Goal: Transaction & Acquisition: Purchase product/service

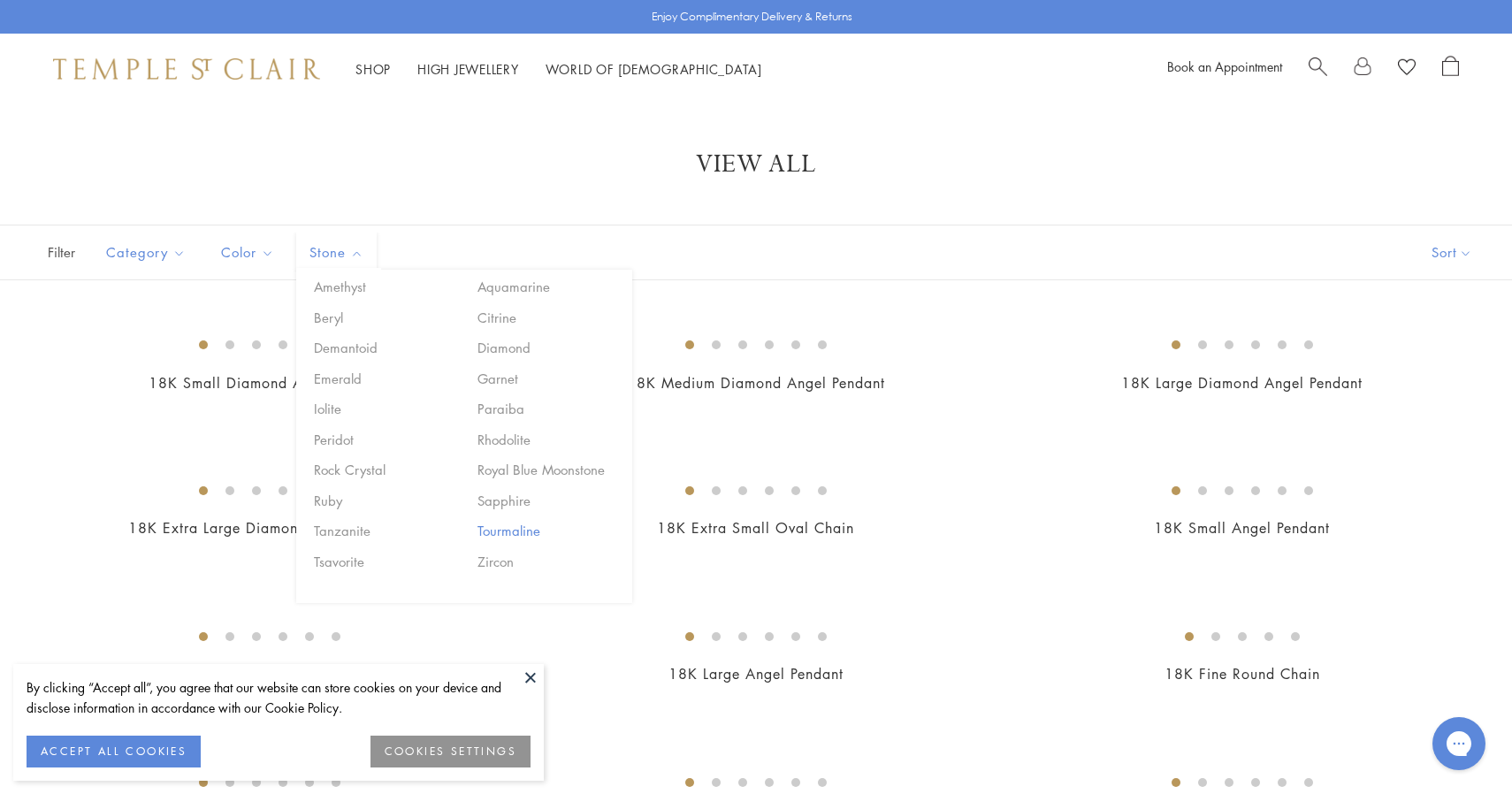
click at [518, 534] on button "Tourmaline" at bounding box center [548, 531] width 150 height 20
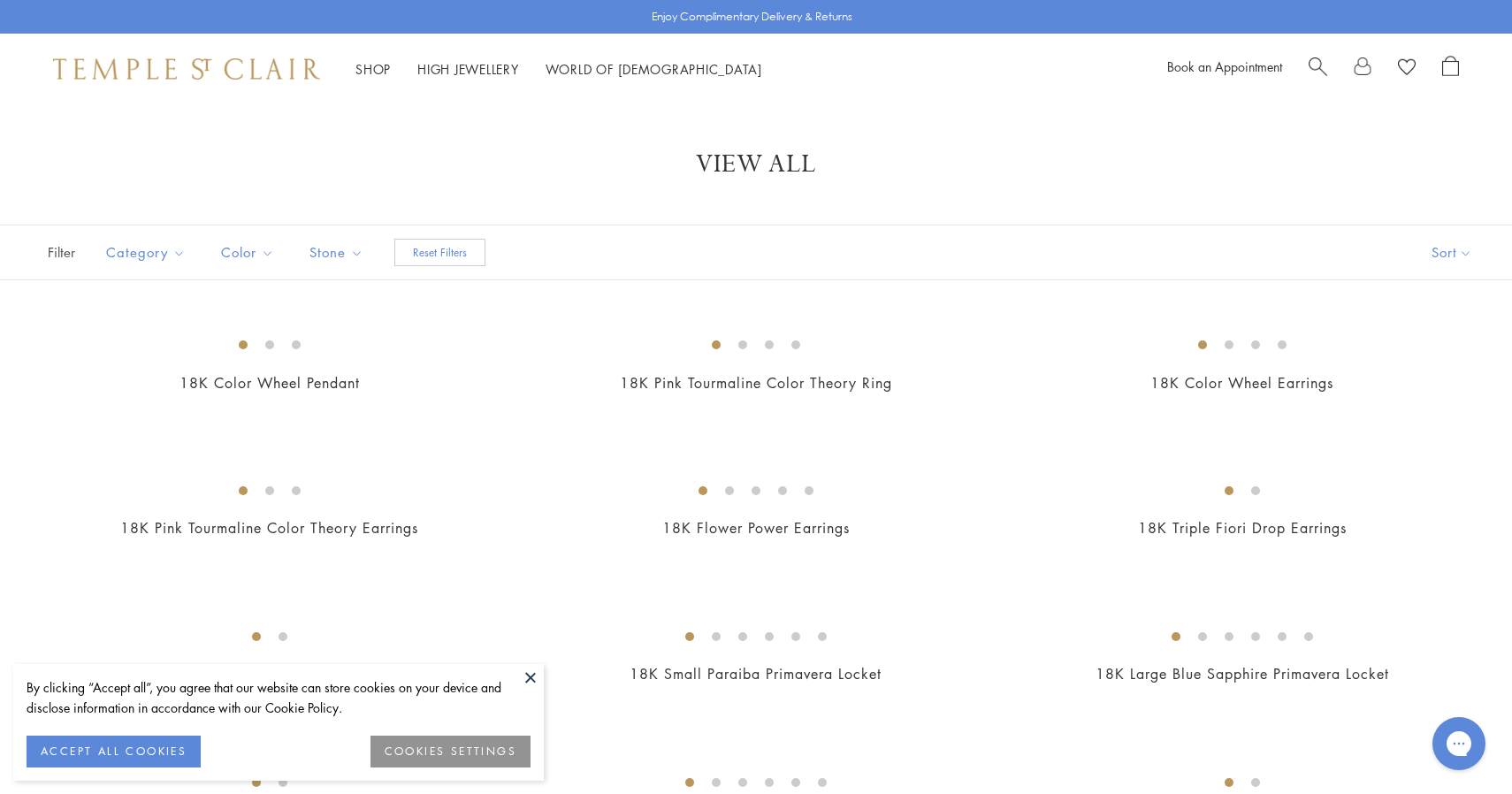
click at [534, 678] on button at bounding box center [530, 677] width 27 height 27
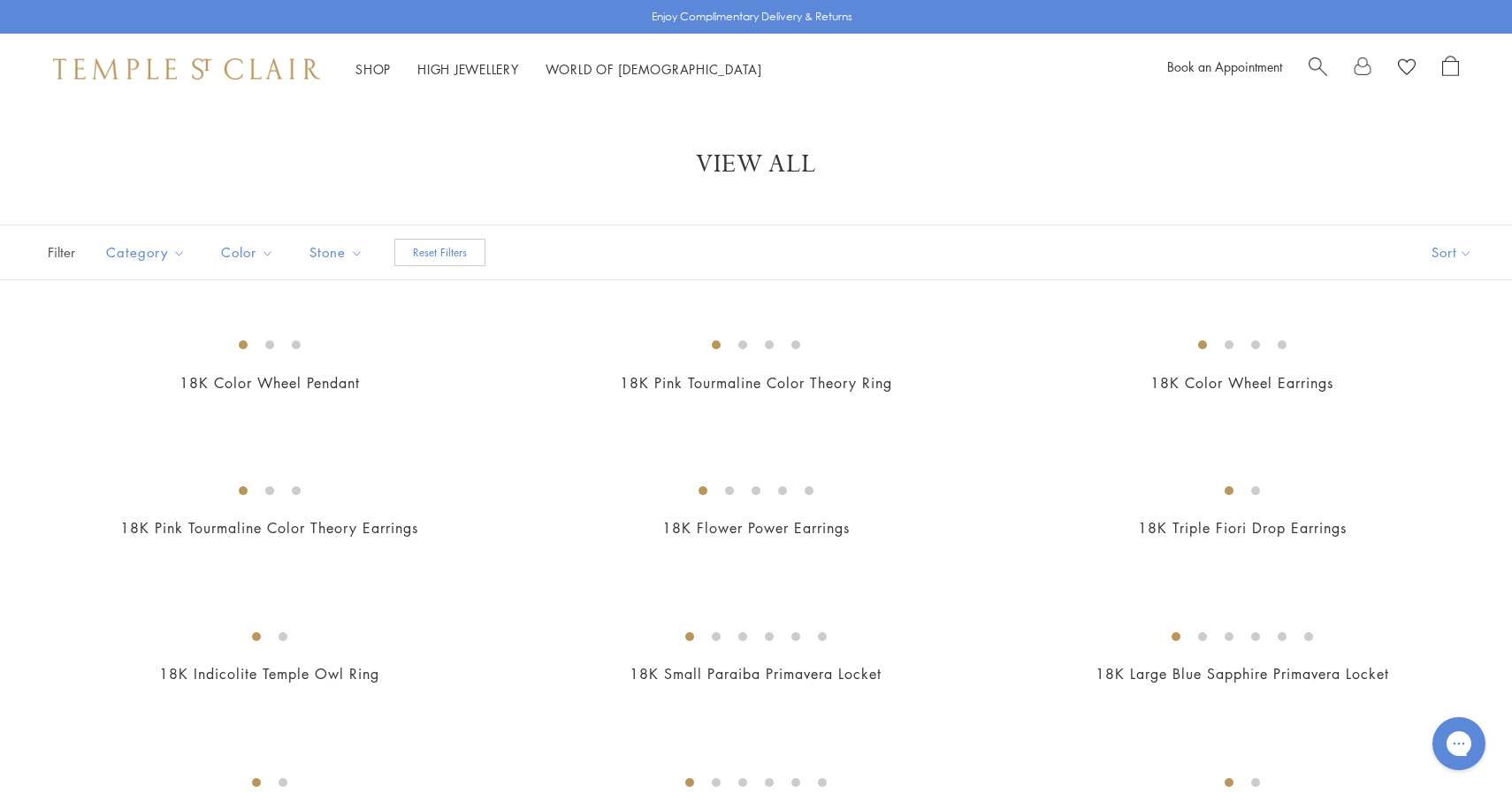
click at [1321, 74] on span "Search" at bounding box center [1318, 65] width 19 height 19
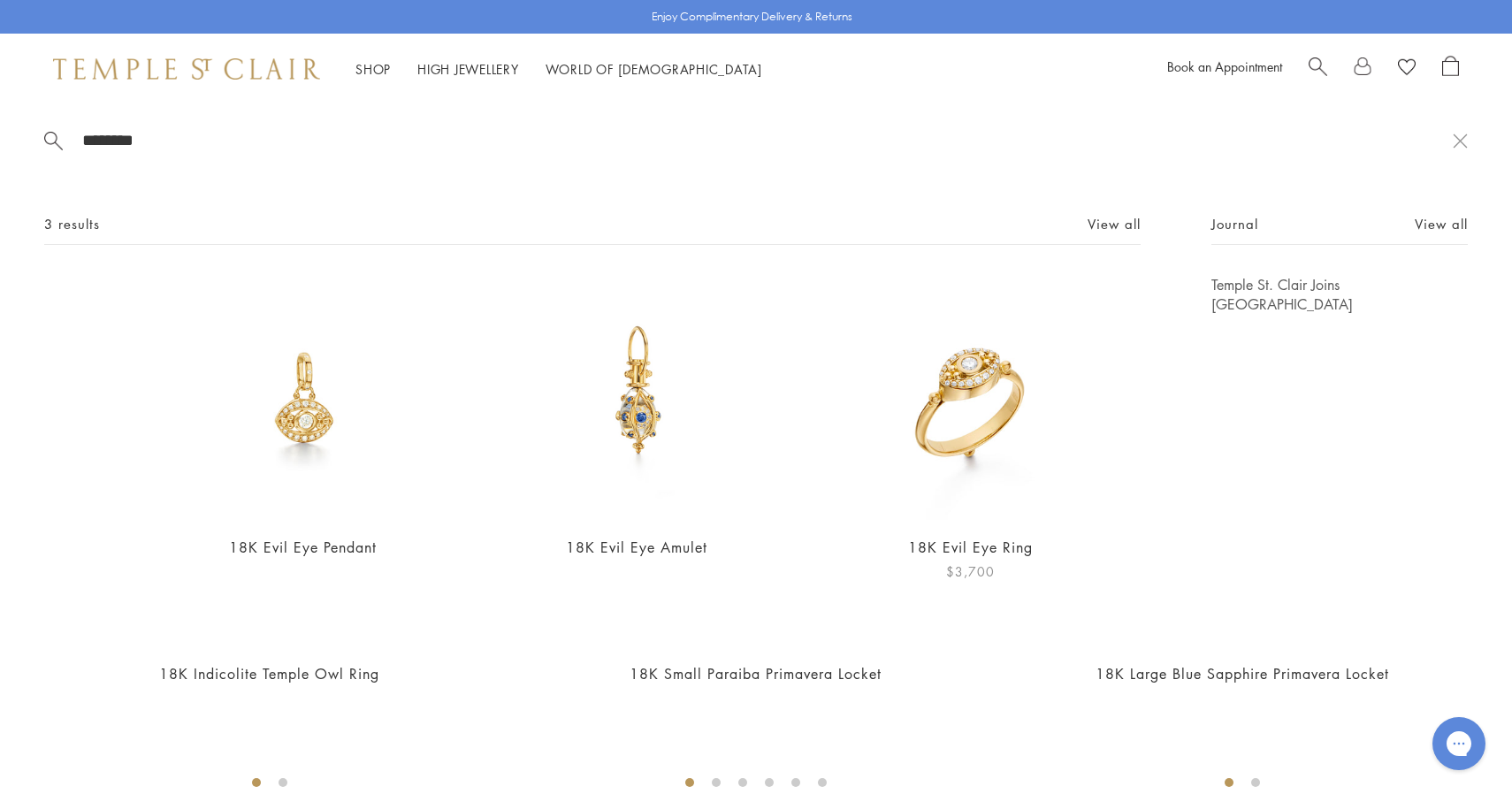
type input "********"
click at [968, 437] on img at bounding box center [970, 397] width 245 height 245
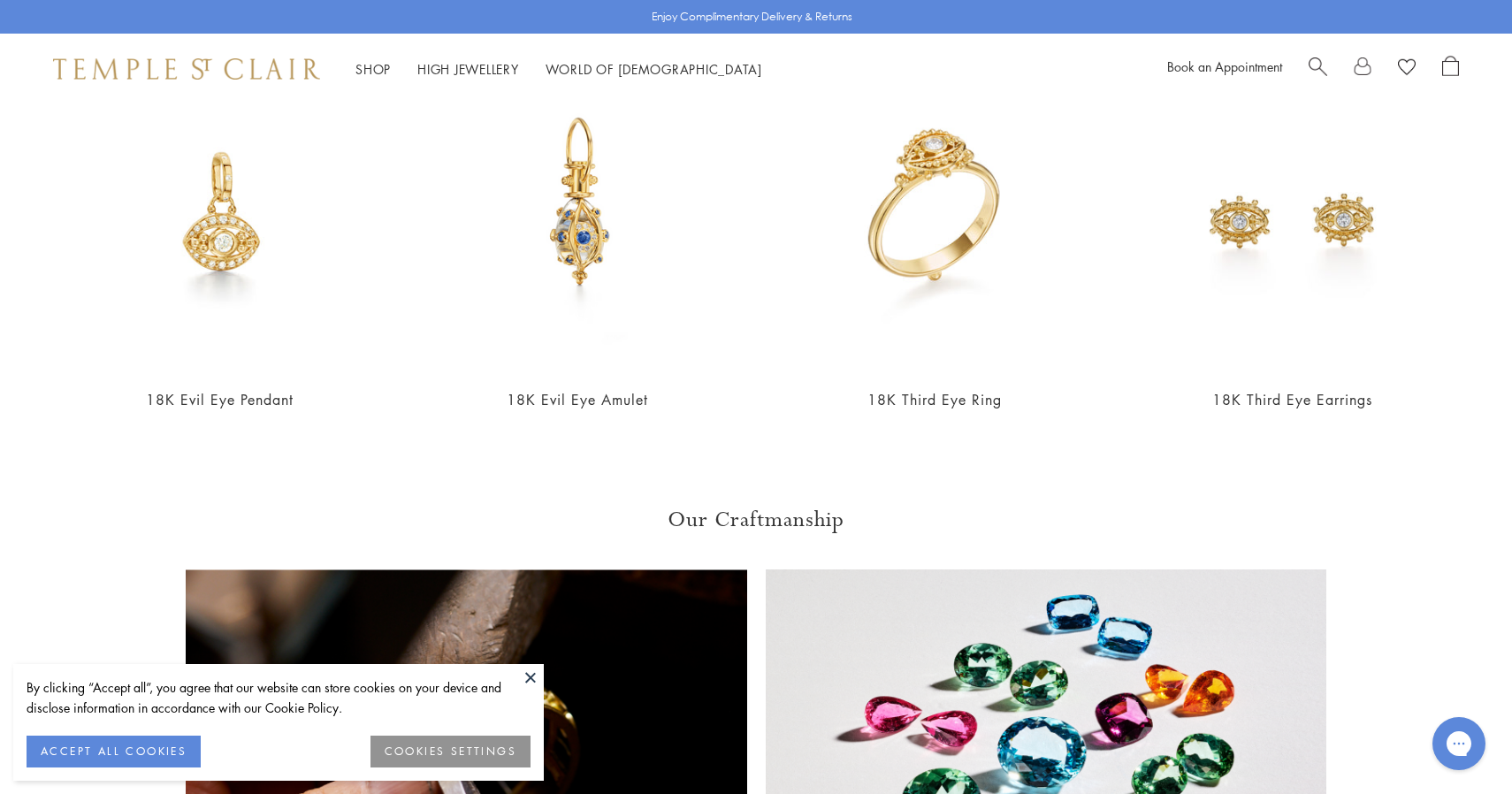
scroll to position [879, 0]
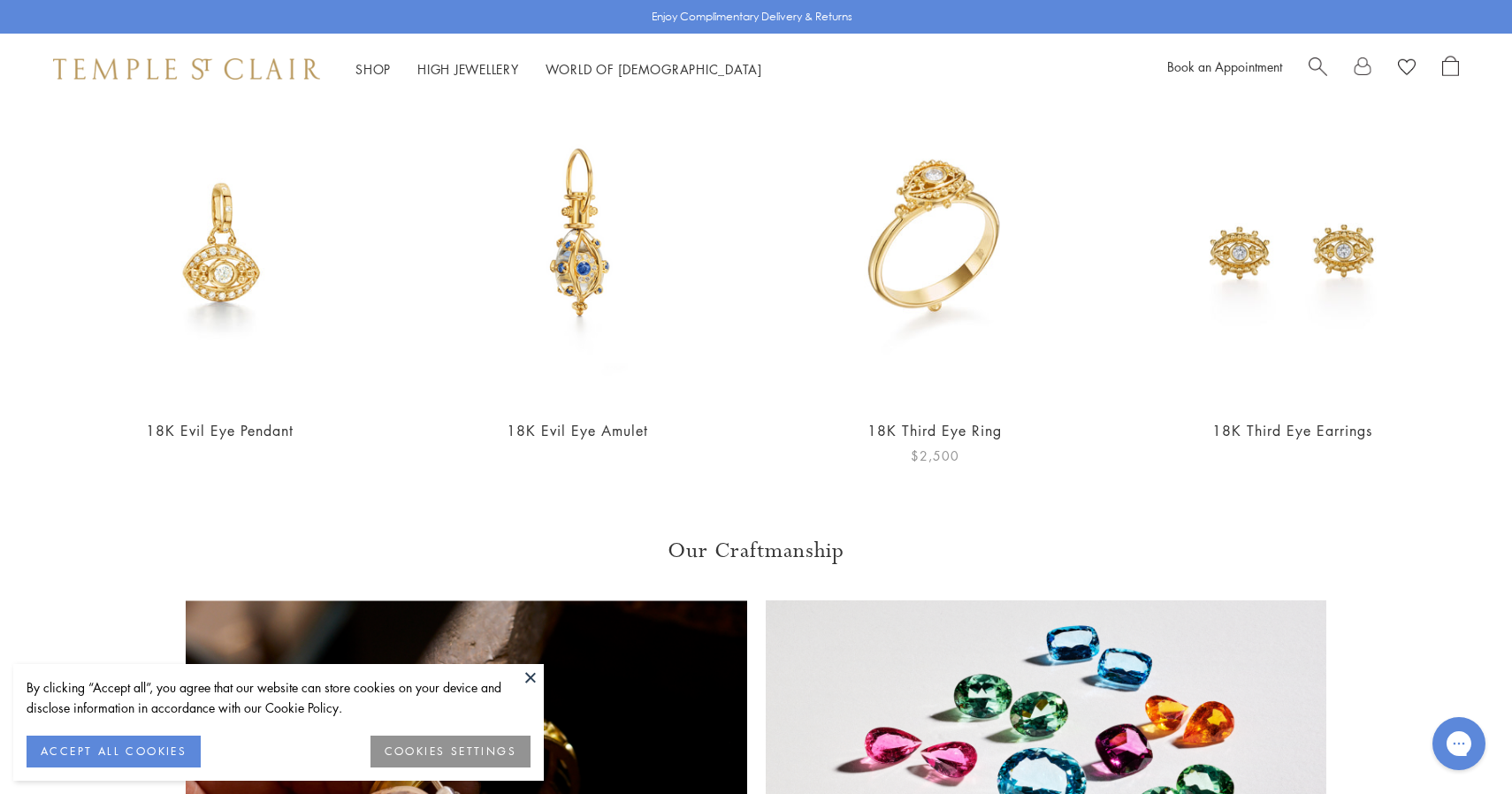
click at [916, 274] on img at bounding box center [935, 242] width 323 height 323
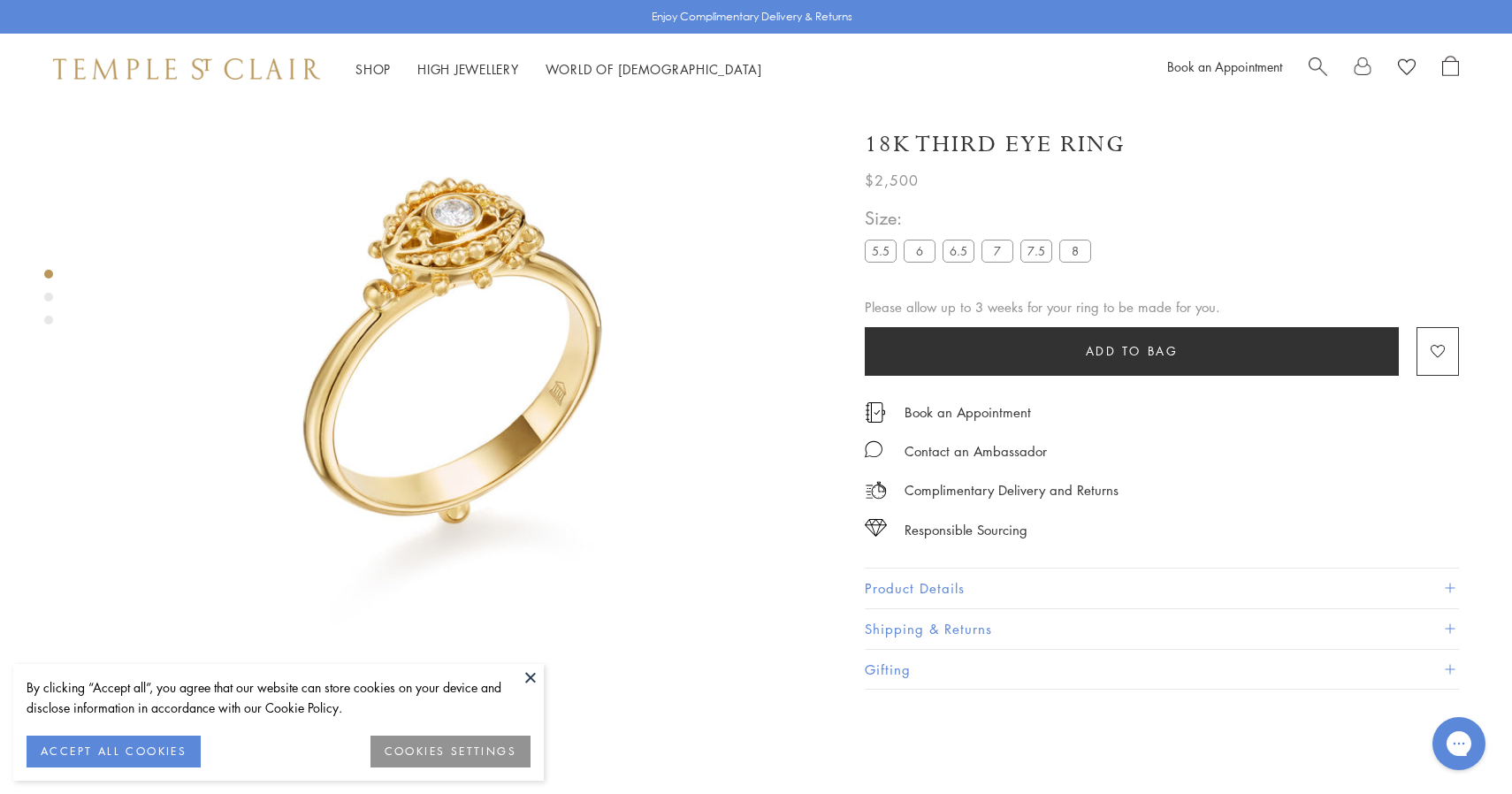
click at [1317, 75] on link "Search" at bounding box center [1318, 69] width 19 height 27
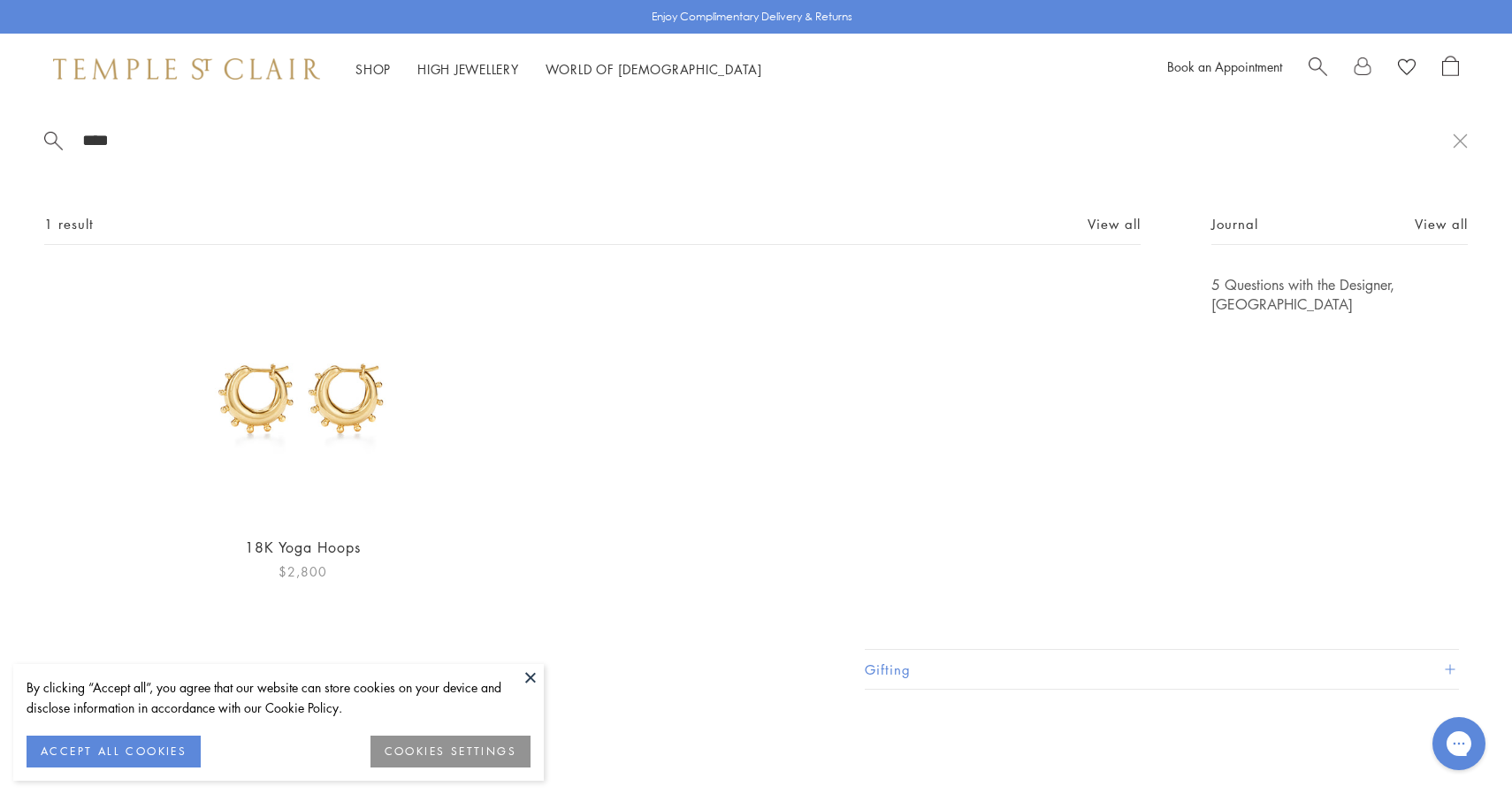
type input "****"
click at [314, 415] on img at bounding box center [302, 397] width 245 height 245
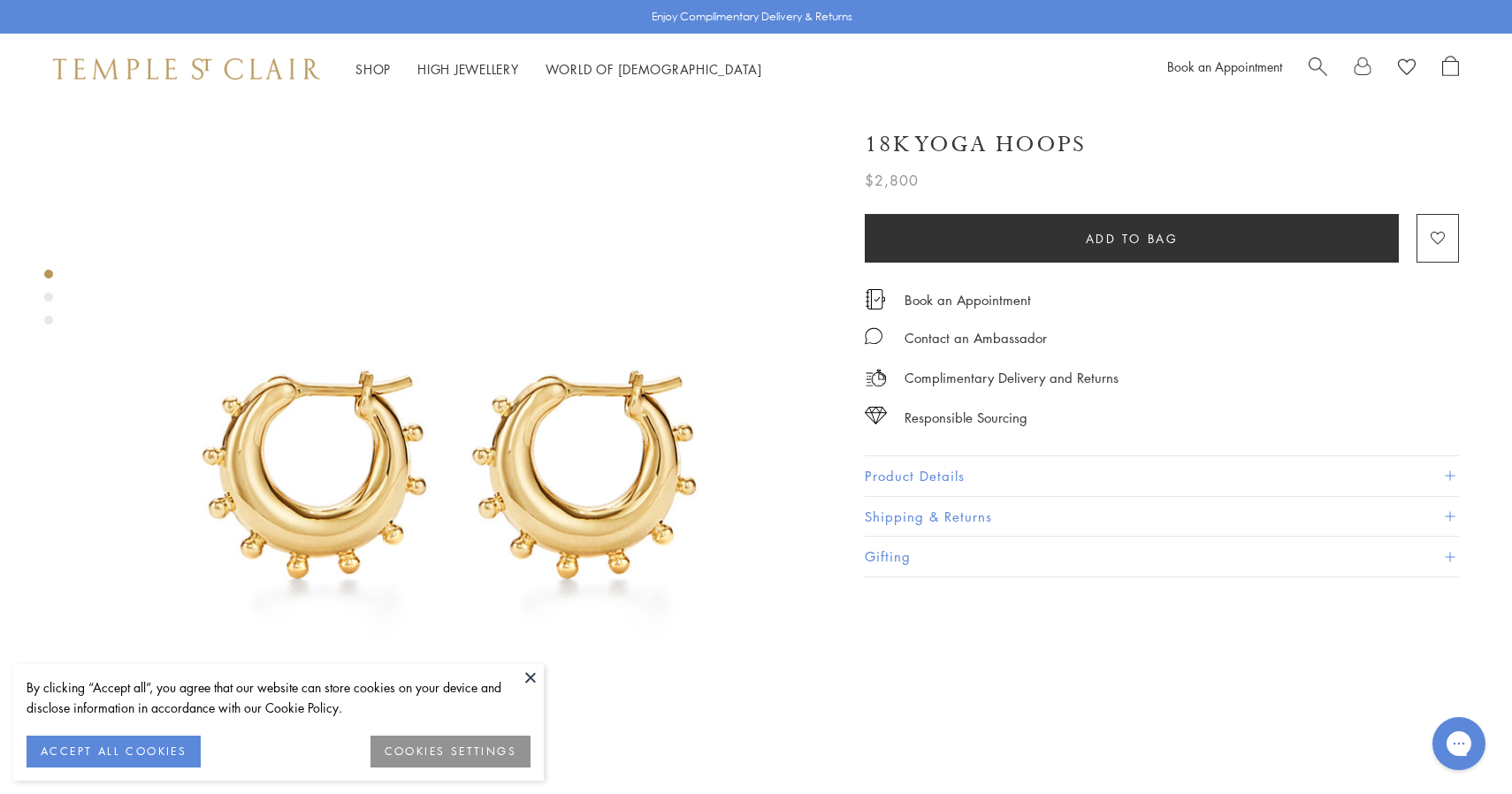
click at [1005, 469] on button "Product Details" at bounding box center [1162, 476] width 594 height 40
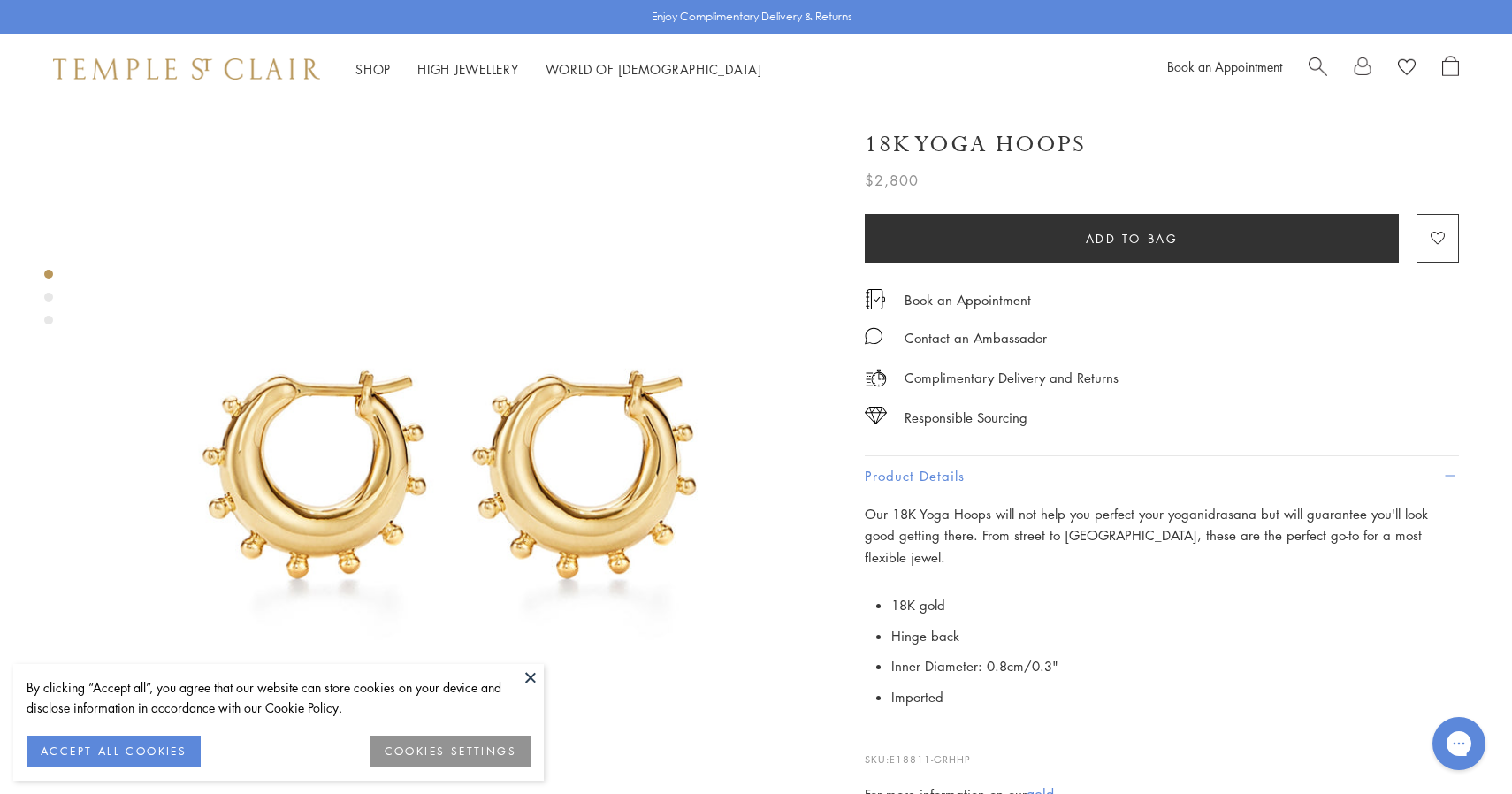
click at [1370, 65] on link at bounding box center [1363, 69] width 18 height 27
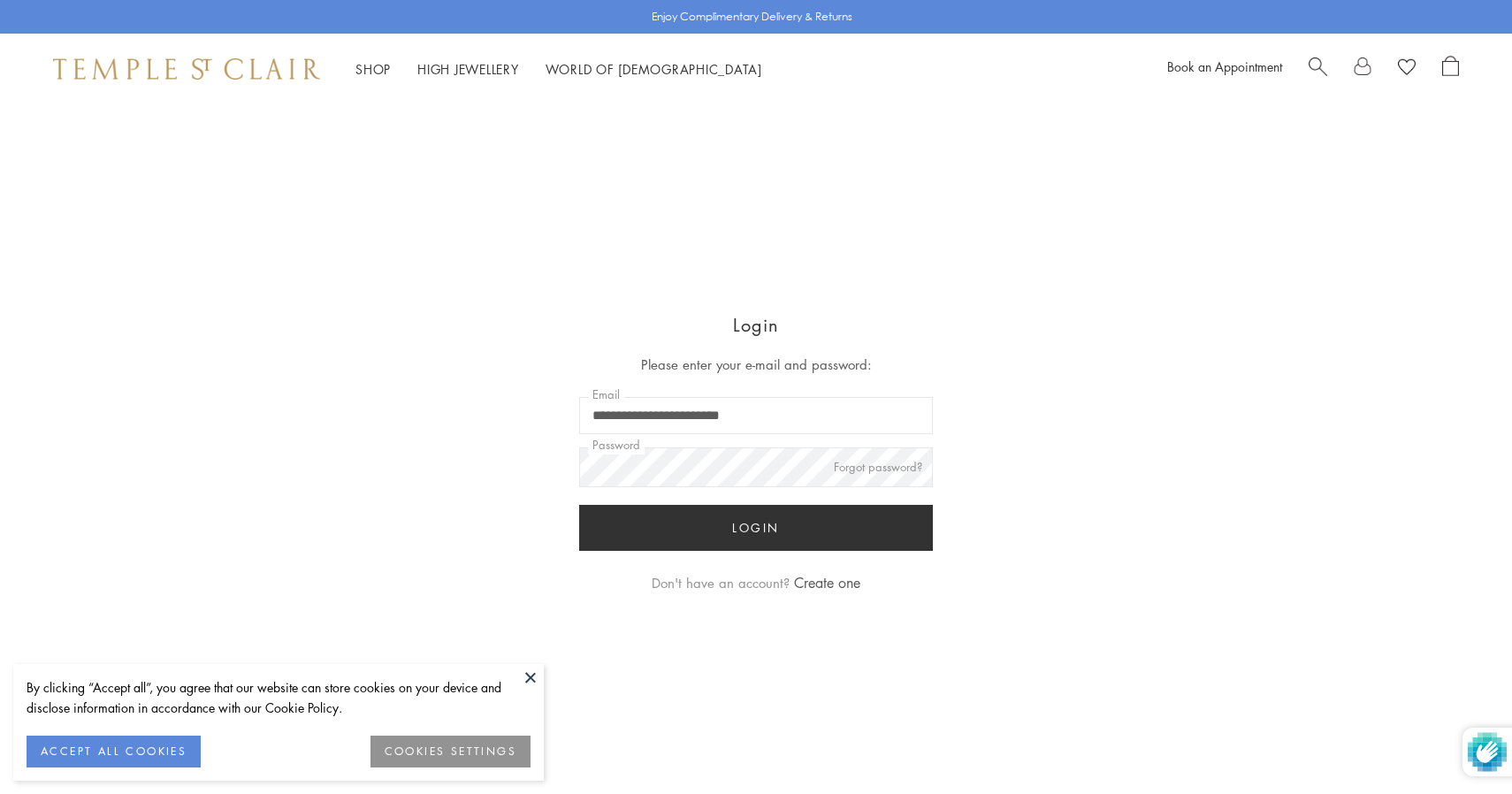
type input "**********"
click at [725, 523] on button "Login" at bounding box center [756, 528] width 354 height 46
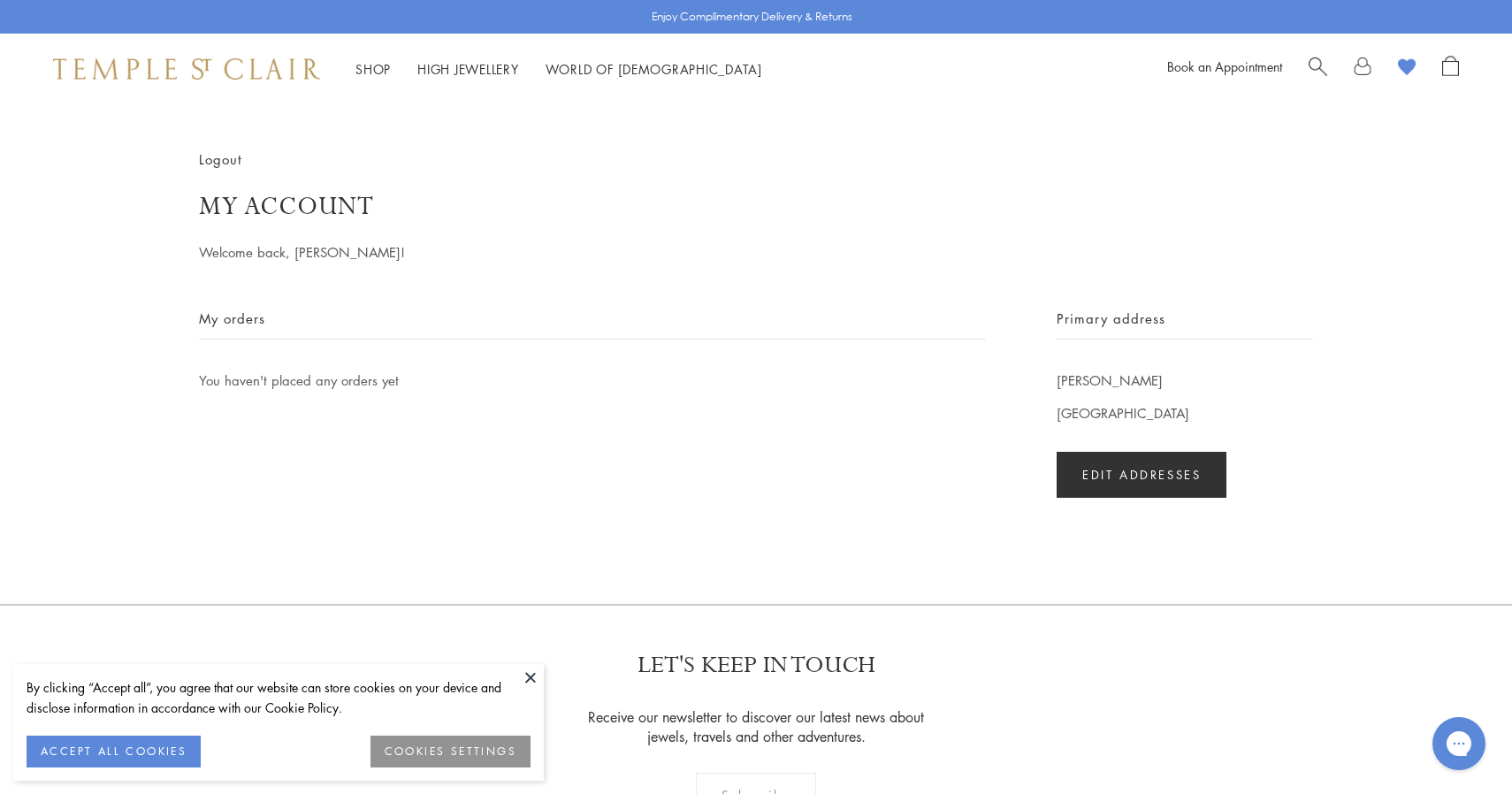
click at [1371, 65] on link at bounding box center [1363, 69] width 18 height 27
click at [1357, 69] on link at bounding box center [1363, 69] width 18 height 27
click at [1406, 67] on image at bounding box center [1407, 67] width 18 height 17
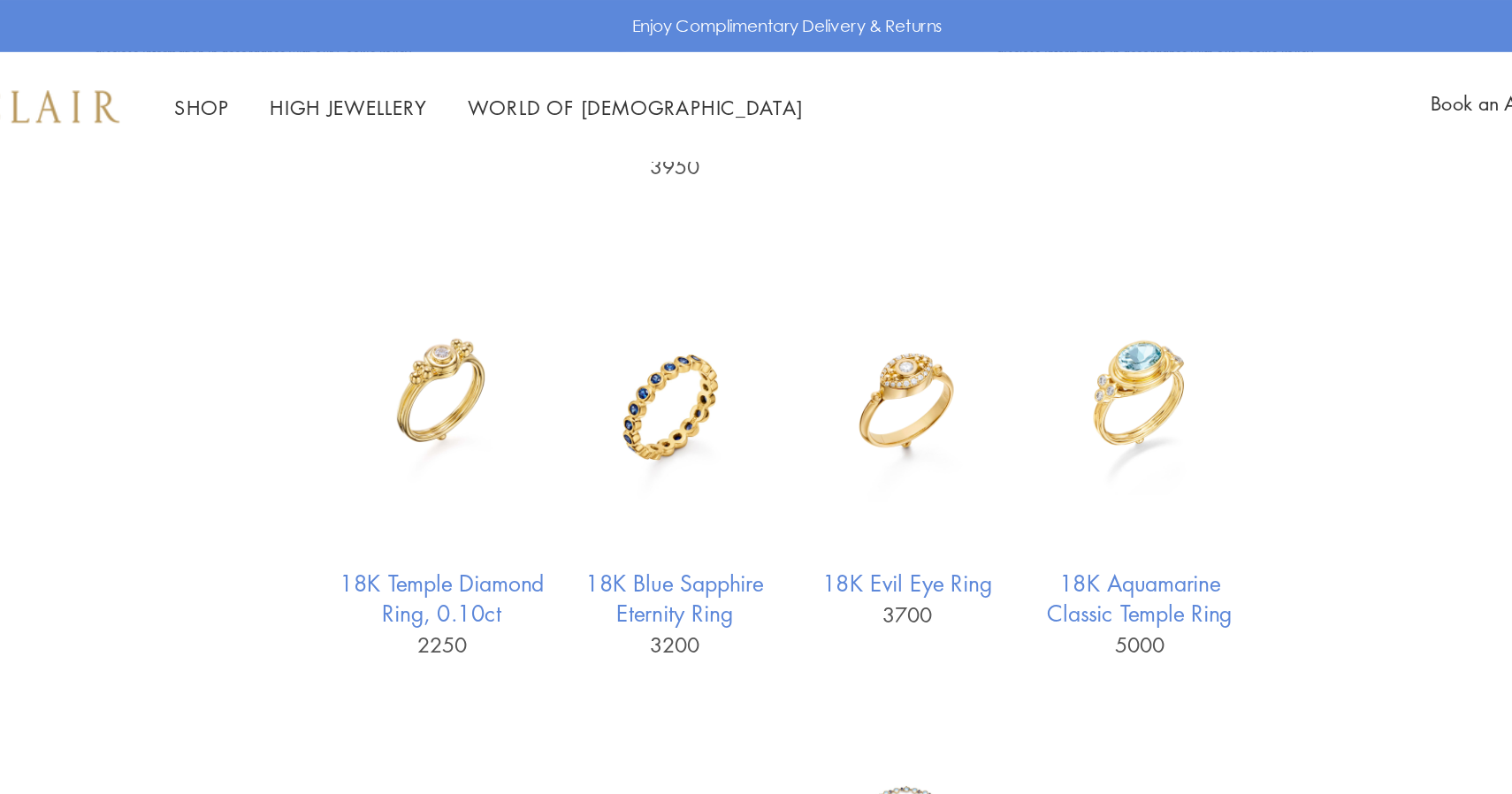
scroll to position [1783, 0]
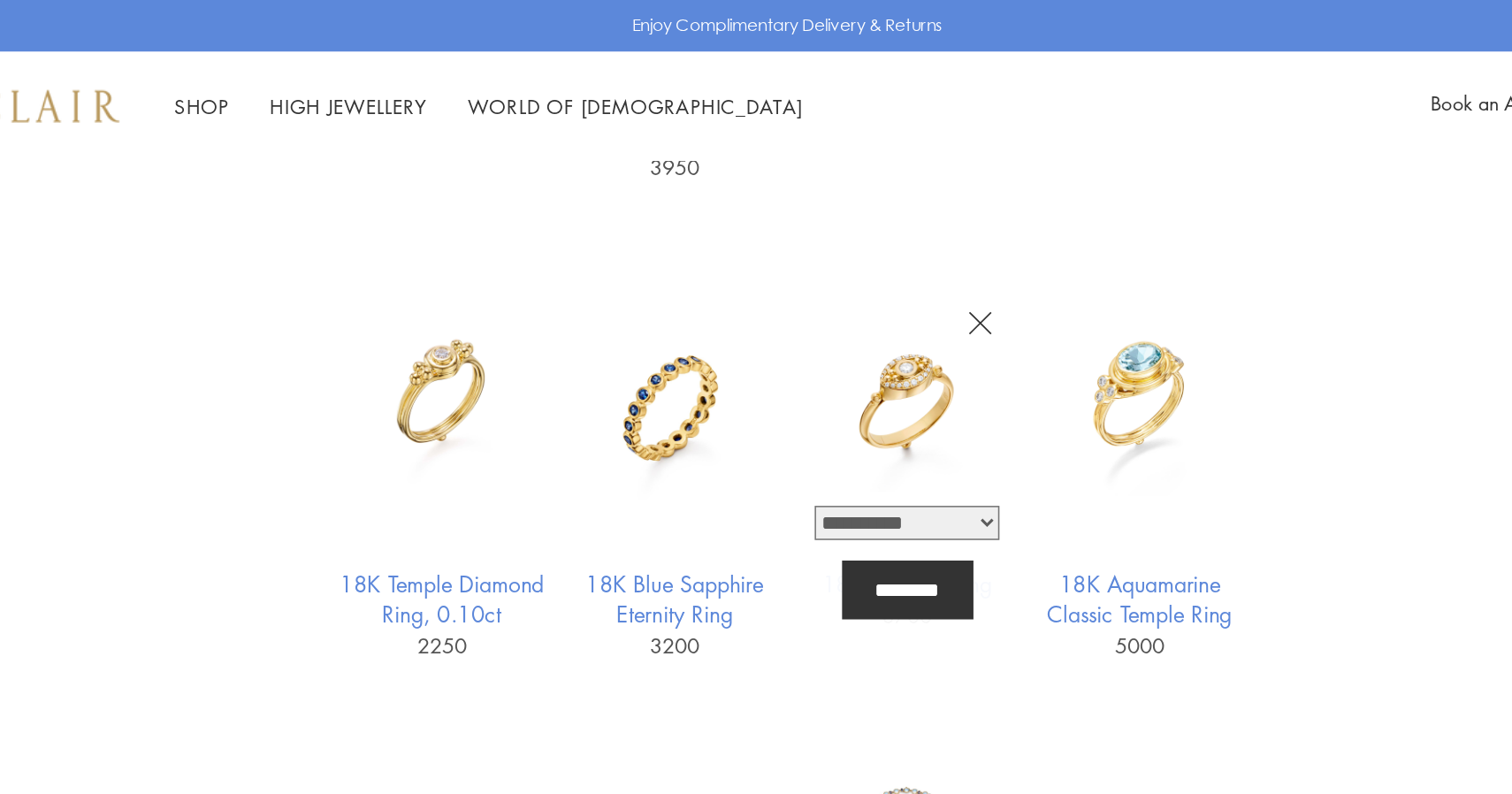
click at [879, 202] on icon "button" at bounding box center [876, 209] width 14 height 14
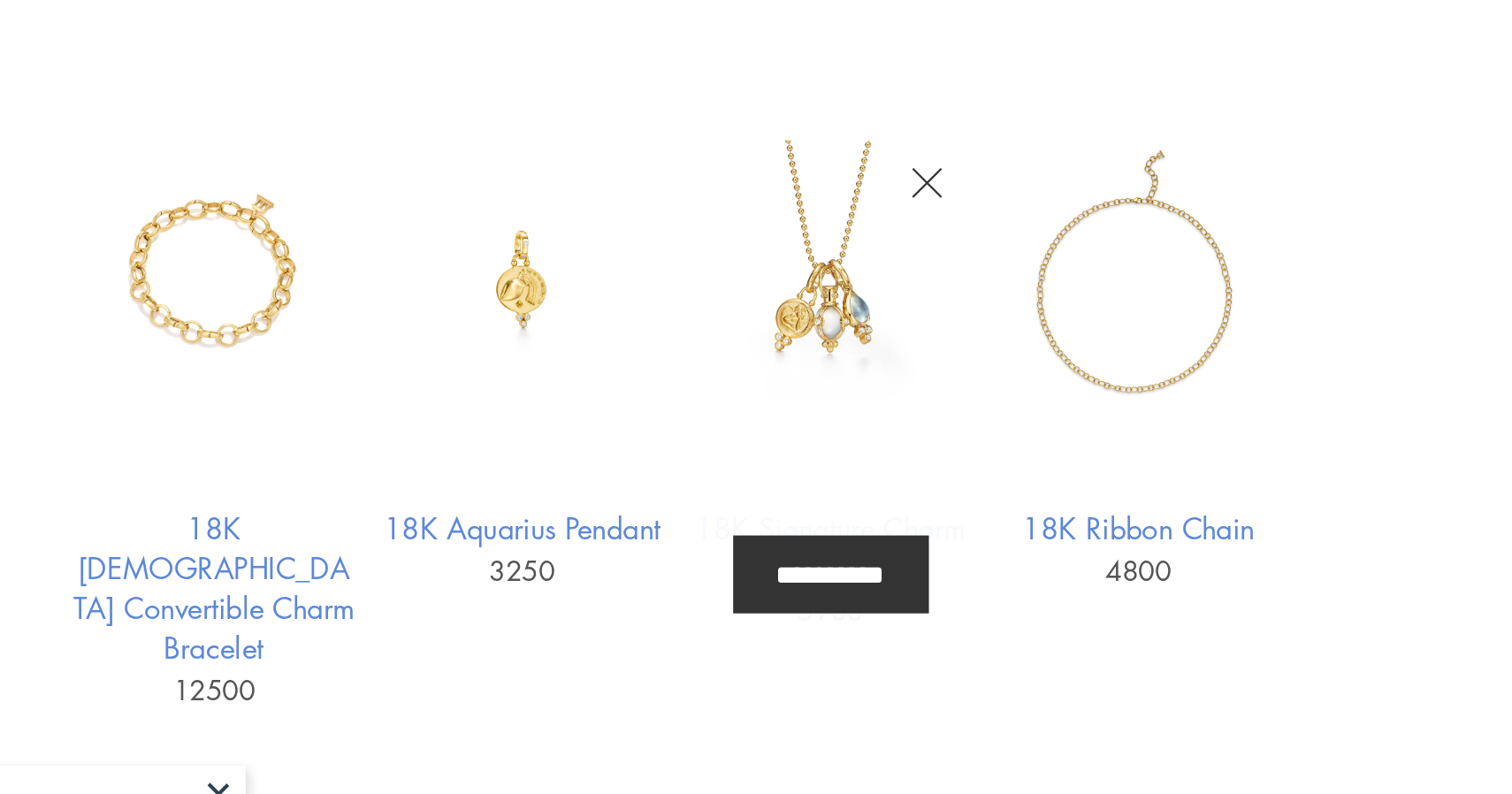
scroll to position [627, 0]
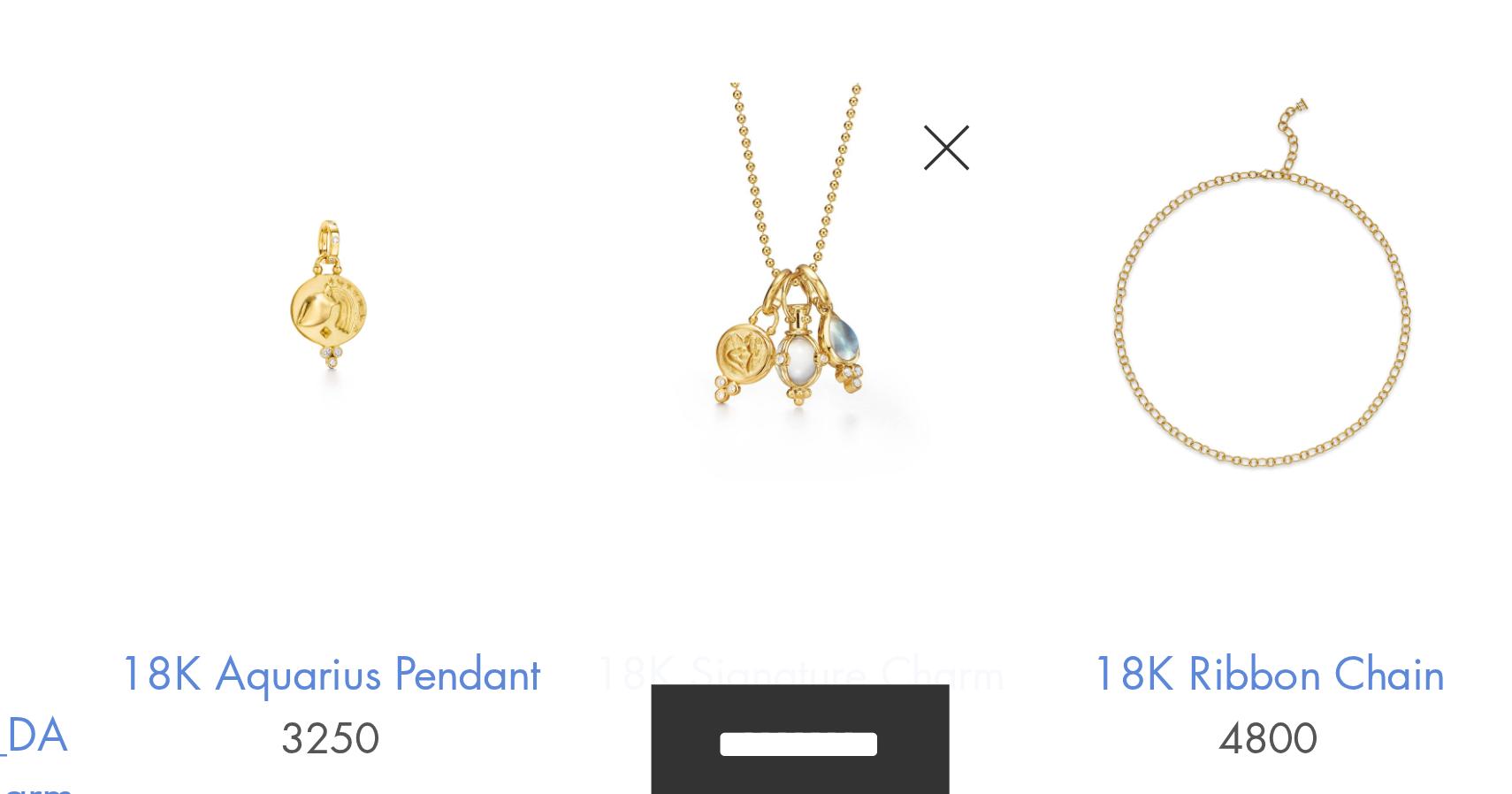
click at [846, 449] on img at bounding box center [828, 427] width 137 height 137
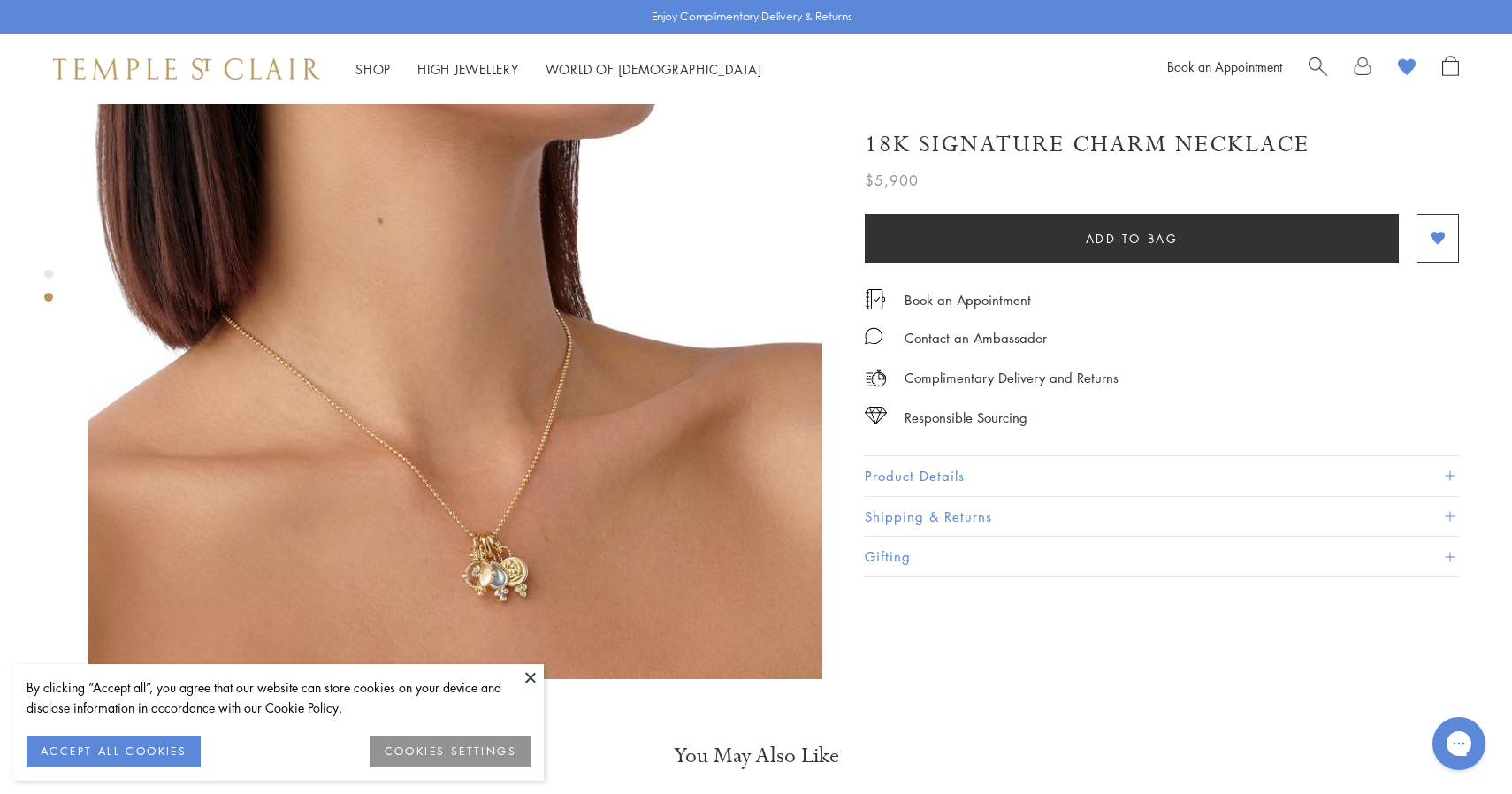
scroll to position [921, 0]
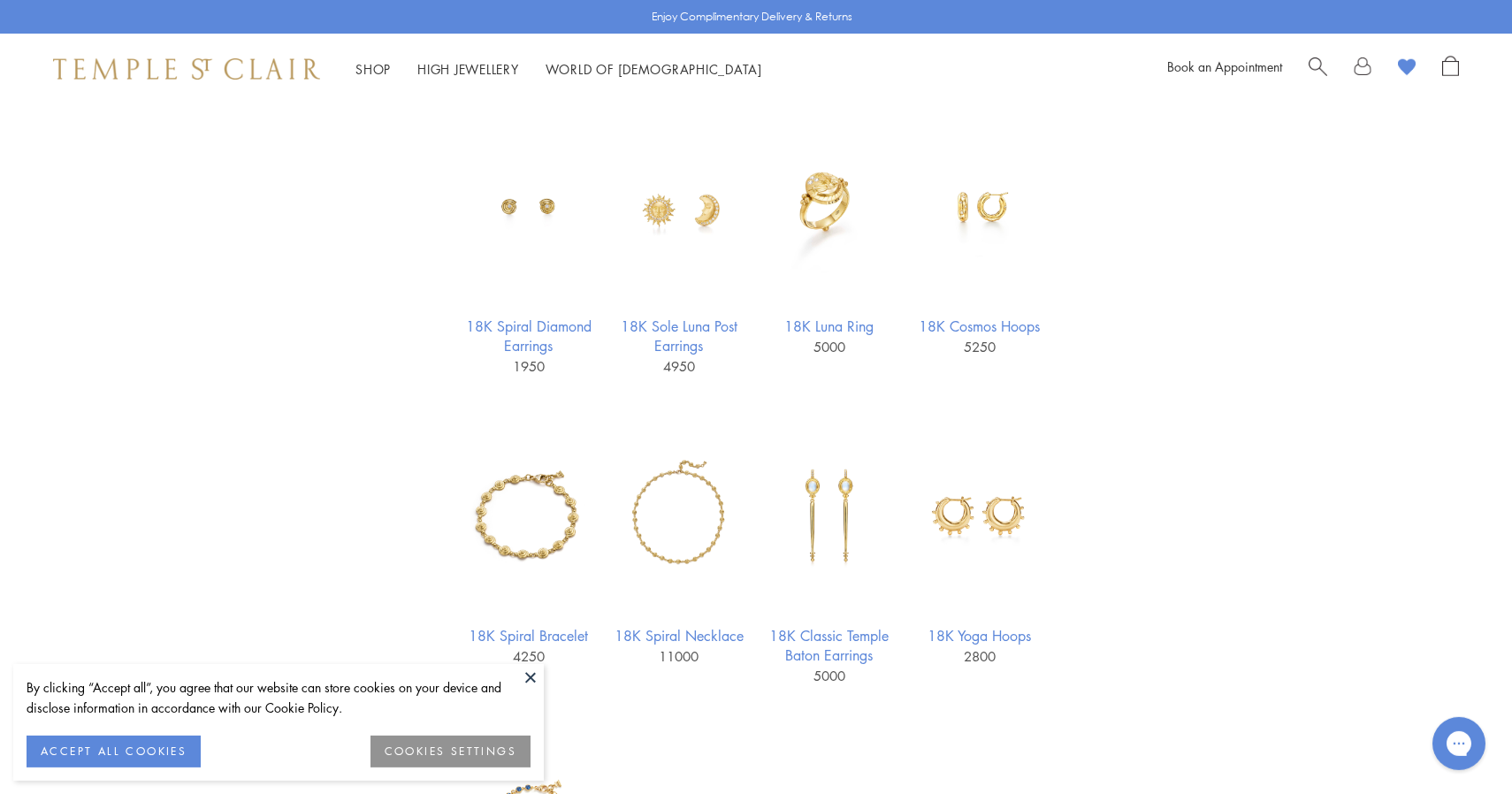
scroll to position [2458, 0]
